Goal: Obtain resource: Obtain resource

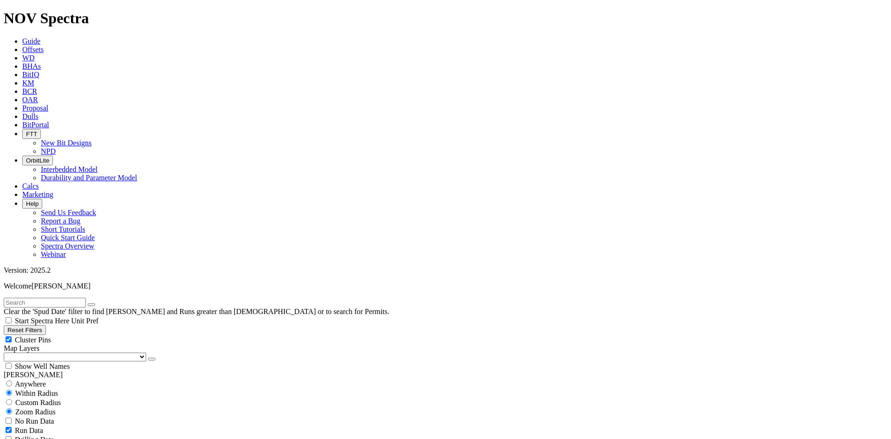
scroll to position [5894, 0]
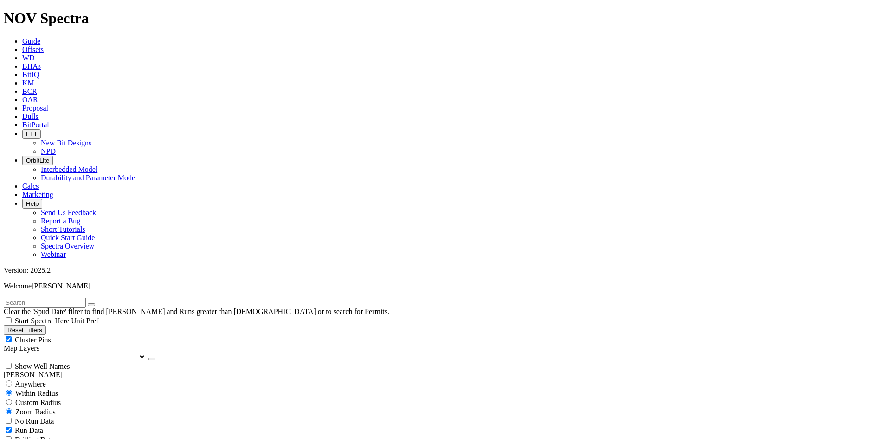
click at [22, 54] on icon at bounding box center [22, 58] width 0 height 8
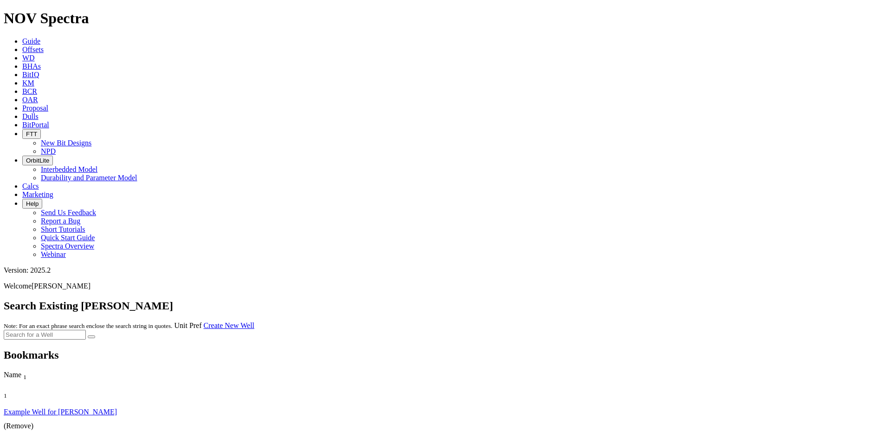
click at [44, 46] on span "Offsets" at bounding box center [32, 50] width 21 height 8
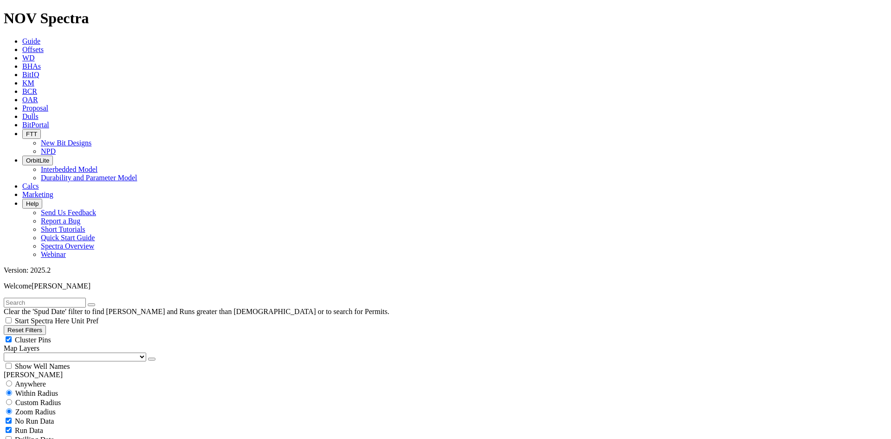
scroll to position [279, 0]
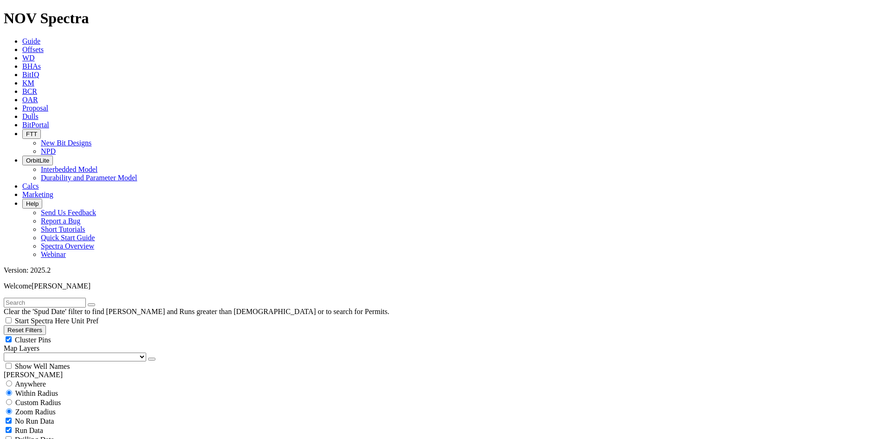
type input "1/1/25"
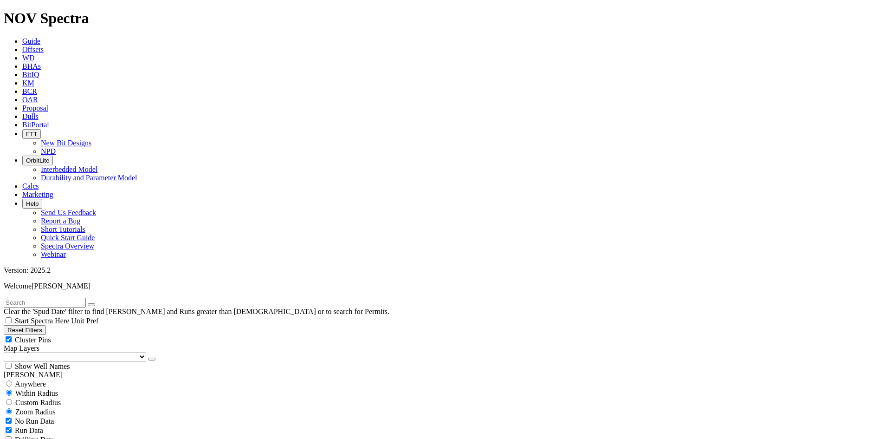
select select "8.75"
checkbox input "false"
select select "? number:8.75 ?"
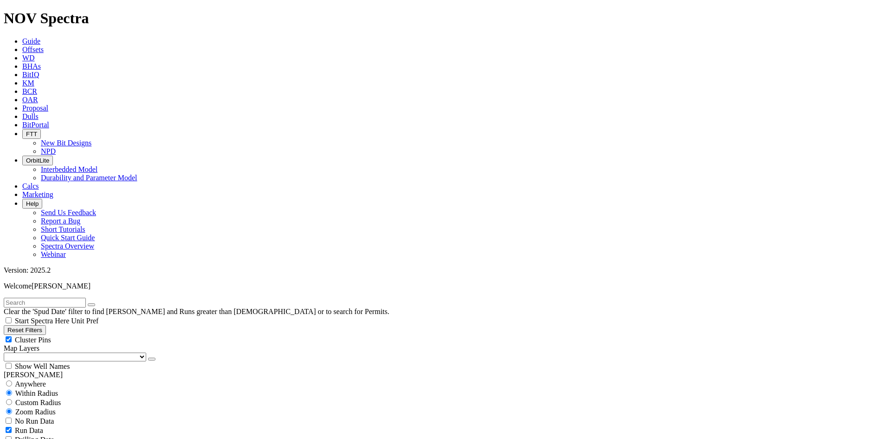
scroll to position [650, 0]
type input "1000"
